Goal: Task Accomplishment & Management: Use online tool/utility

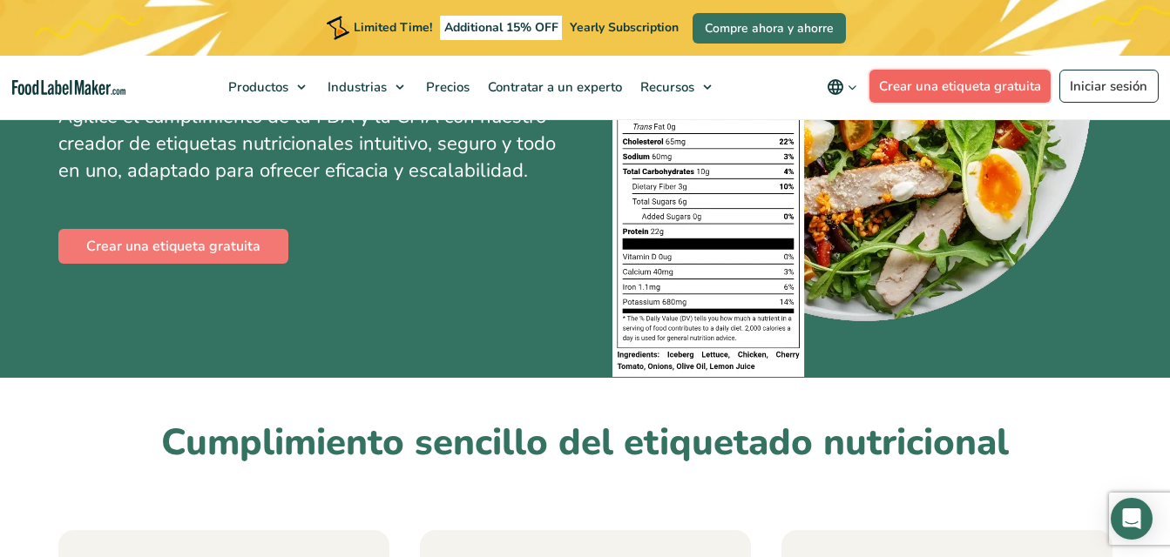
click at [956, 78] on link "Crear una etiqueta gratuita" at bounding box center [960, 86] width 182 height 33
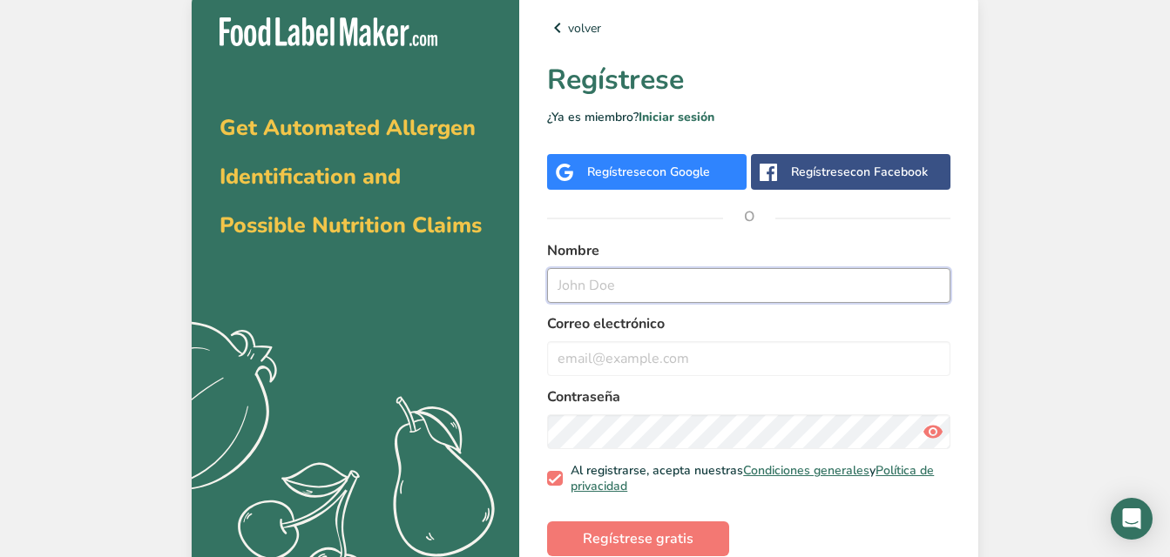
click at [617, 290] on input "text" at bounding box center [748, 285] width 403 height 35
